Goal: Task Accomplishment & Management: Manage account settings

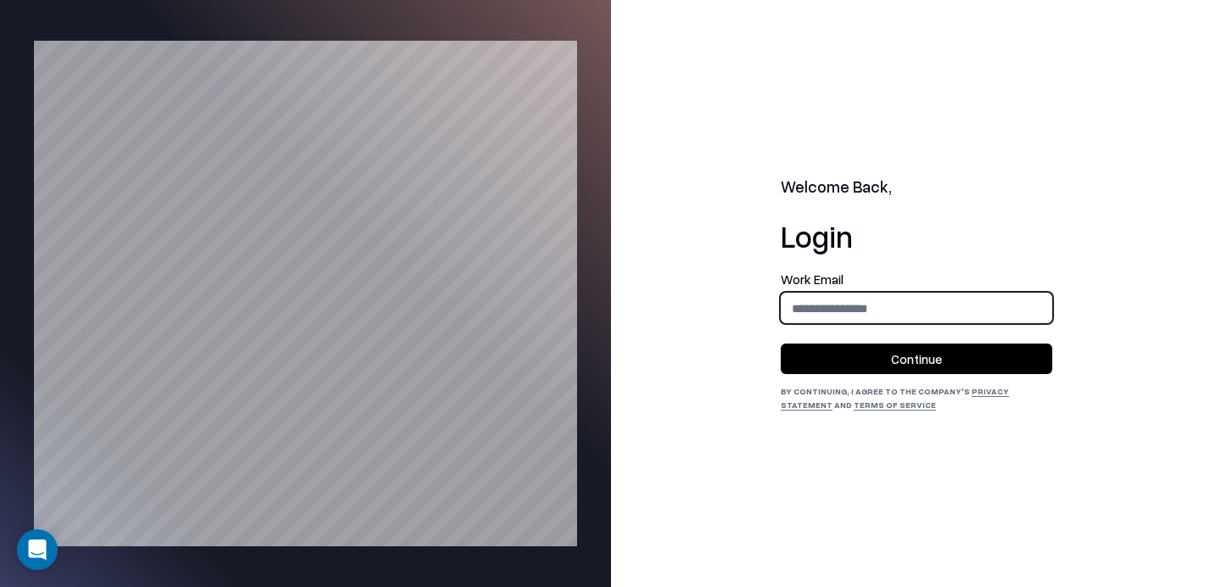
click at [857, 301] on input "email" at bounding box center [916, 308] width 270 height 31
type input "**********"
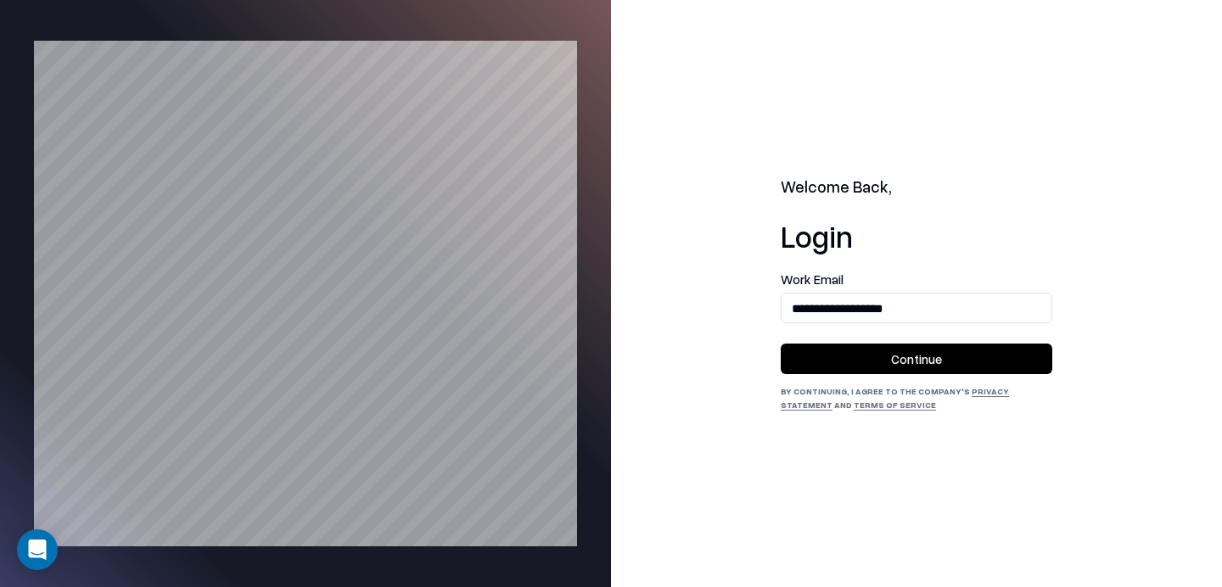
click at [896, 350] on button "Continue" at bounding box center [917, 359] width 272 height 31
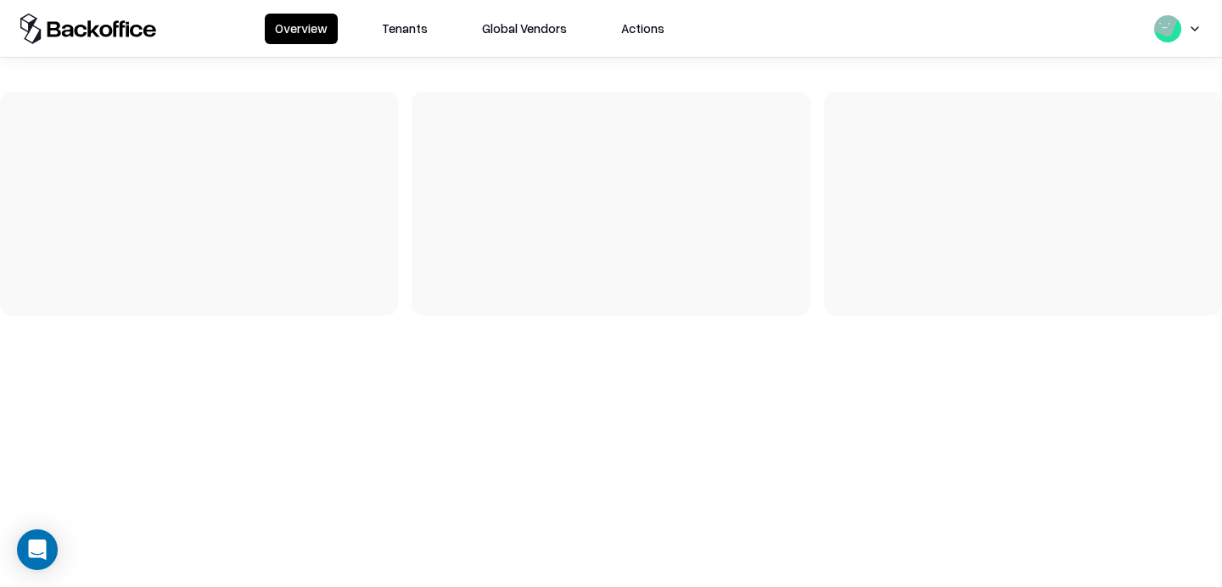
click at [415, 19] on button "Tenants" at bounding box center [405, 29] width 66 height 31
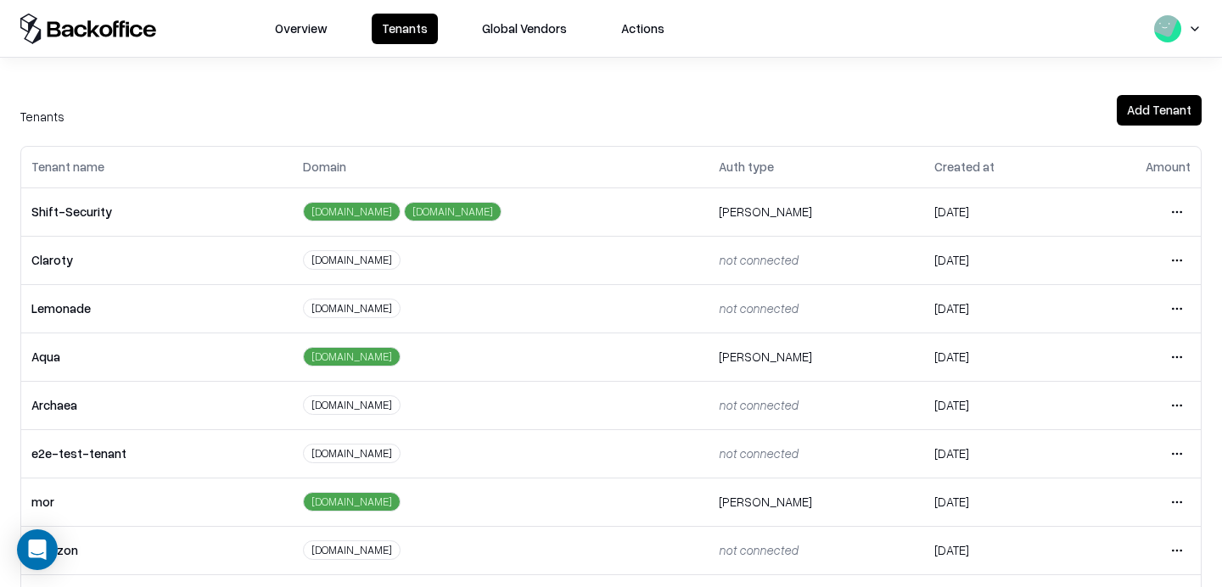
click at [1179, 451] on html "Overview Tenants Global Vendors Actions Tenants Add Tenant Tenant name Domain A…" at bounding box center [611, 293] width 1222 height 587
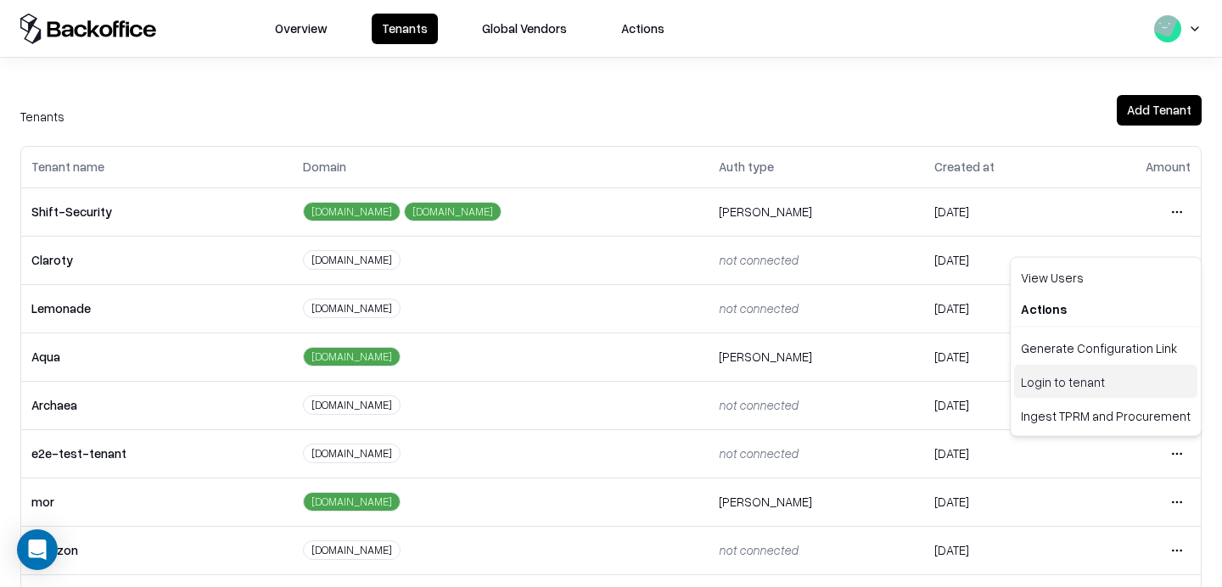
click at [1078, 376] on div "Login to tenant" at bounding box center [1105, 382] width 183 height 34
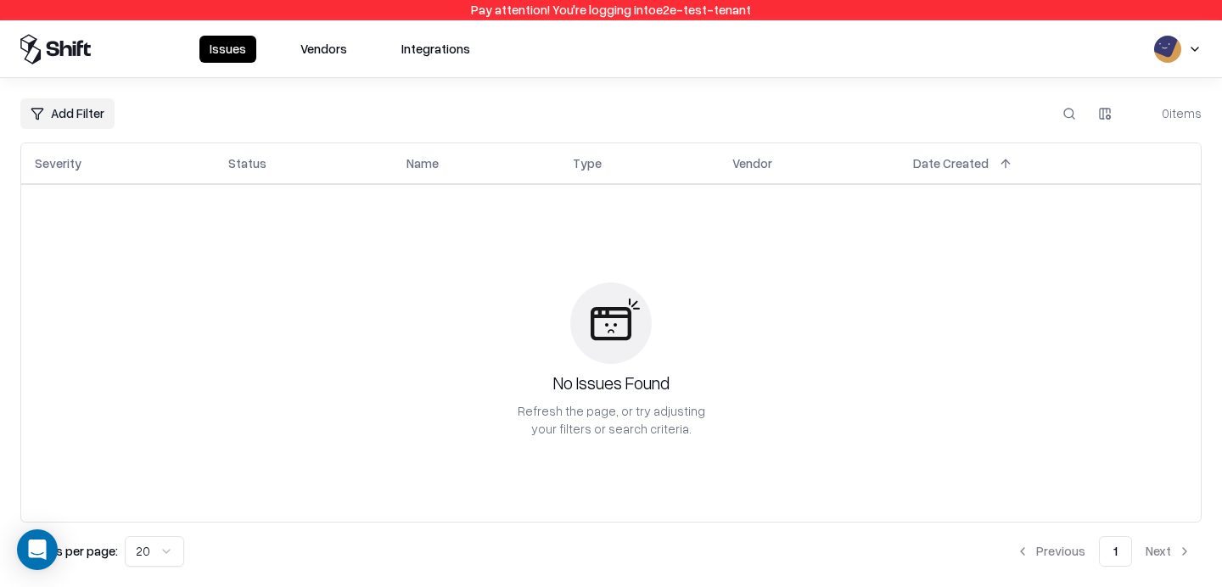
click at [317, 43] on button "Vendors" at bounding box center [323, 49] width 67 height 27
